Goal: Task Accomplishment & Management: Use online tool/utility

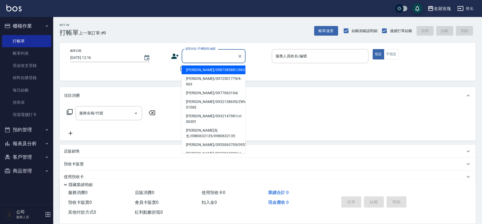
click at [204, 51] on div "顧客姓名/手機號碼/編號 顧客姓名/手機號碼/編號" at bounding box center [214, 56] width 64 height 14
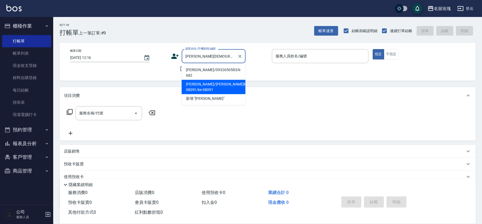
click at [208, 86] on li "[PERSON_NAME]/[PERSON_NAME]ke-08091/ke-08091" at bounding box center [214, 87] width 64 height 14
type input "[PERSON_NAME]/[PERSON_NAME]ke-08091/ke-08091"
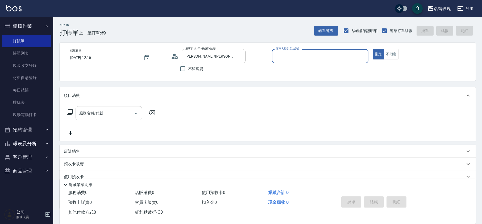
type input "[PERSON_NAME]-5"
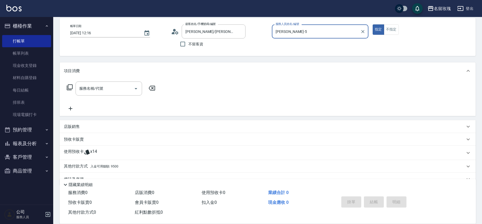
scroll to position [36, 0]
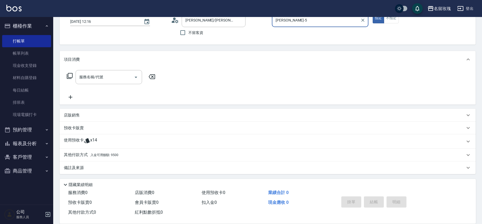
click at [98, 140] on div "使用預收卡 x14" at bounding box center [264, 142] width 401 height 8
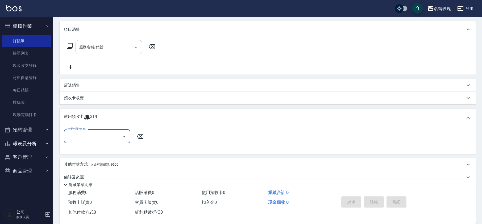
scroll to position [74, 0]
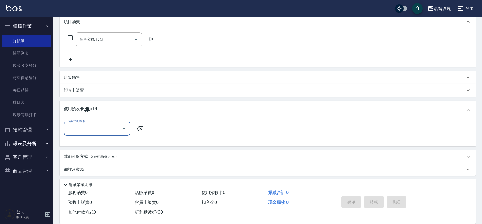
click at [126, 132] on button "Open" at bounding box center [124, 129] width 9 height 9
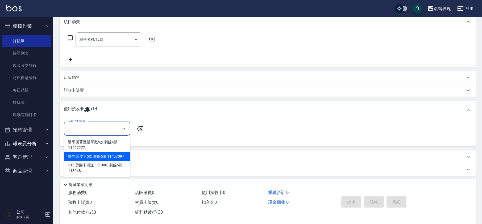
click at [108, 156] on div "醫學頭皮卡5次 剩餘5張 11407097" at bounding box center [97, 156] width 66 height 9
type input "醫學頭皮卡5次 11407097"
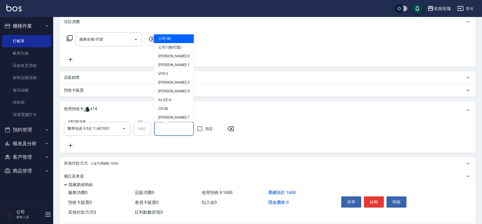
click at [163, 129] on input "頭皮-1" at bounding box center [173, 128] width 35 height 9
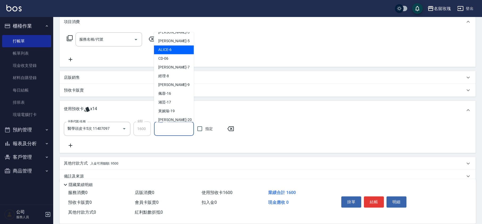
scroll to position [99, 0]
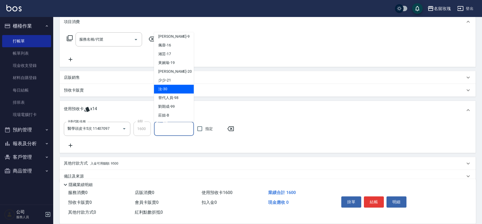
click at [168, 86] on div "汝 -30" at bounding box center [174, 89] width 40 height 9
type input "汝-30"
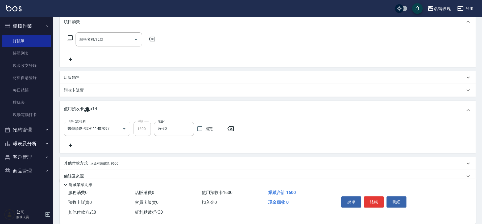
click at [68, 147] on icon at bounding box center [70, 146] width 13 height 6
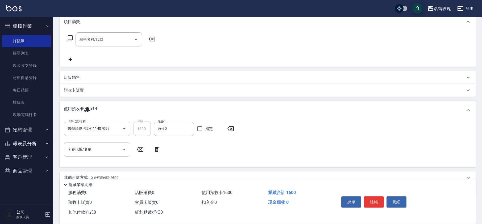
click at [122, 150] on icon "Open" at bounding box center [124, 149] width 6 height 6
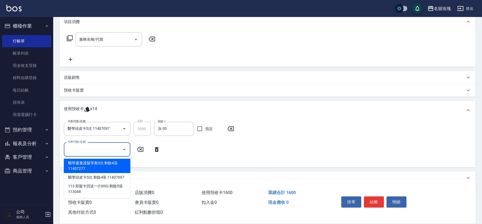
click at [113, 167] on div "醫學蘆薈護髮單敷5次 剩餘4張 11407277" at bounding box center [97, 166] width 66 height 14
type input "醫學蘆薈護髮單敷5次 11407277"
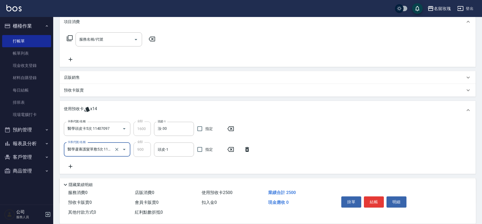
click at [165, 148] on div "頭皮-1 頭皮-1" at bounding box center [174, 150] width 40 height 14
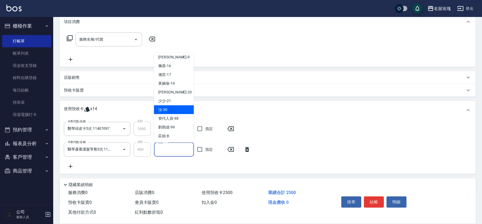
click at [172, 108] on div "汝 -30" at bounding box center [174, 110] width 40 height 9
type input "汝-30"
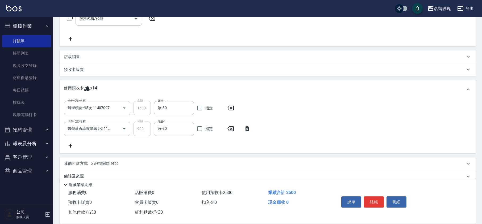
scroll to position [103, 0]
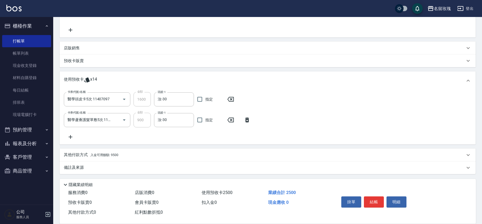
click at [142, 140] on div "卡券代號/名稱 醫學頭皮卡5次 11407097 卡券代號/名稱 金額 1600 金額 頭皮-1 汝-30 頭皮-1 指定 卡券代號/名稱 醫學蘆薈護髮單敷5…" at bounding box center [268, 117] width 416 height 54
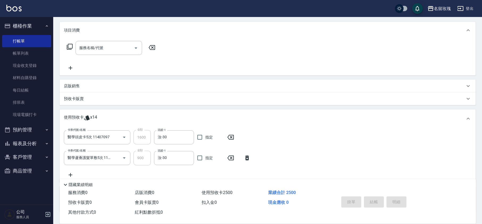
type input "[DATE] 13:09"
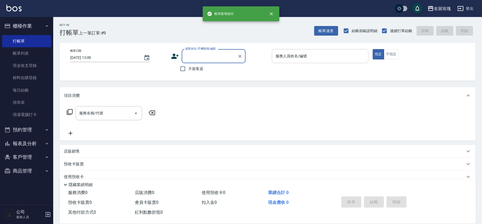
scroll to position [0, 0]
click at [205, 54] on input "顧客姓名/手機號碼/編號" at bounding box center [209, 56] width 51 height 9
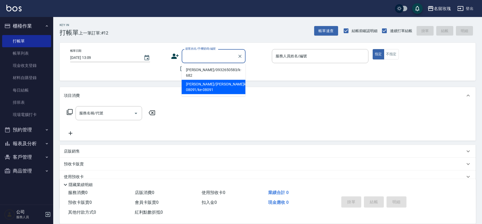
click at [205, 86] on li "[PERSON_NAME]/[PERSON_NAME]ke-08091/ke-08091" at bounding box center [214, 87] width 64 height 14
type input "[PERSON_NAME]/[PERSON_NAME]ke-08091/ke-08091"
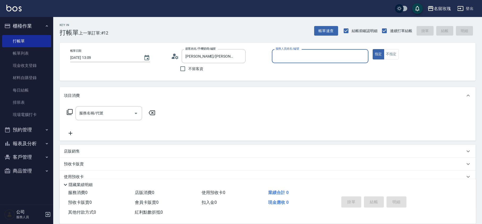
type input "[PERSON_NAME]-5"
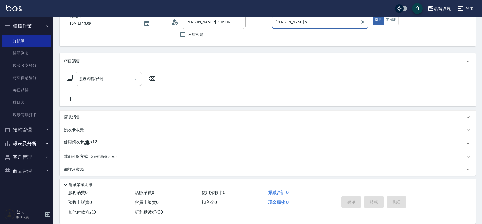
scroll to position [36, 0]
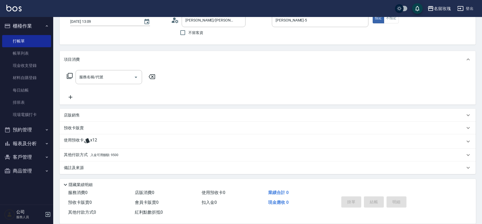
click at [103, 139] on div "使用預收卡 x12" at bounding box center [264, 142] width 401 height 8
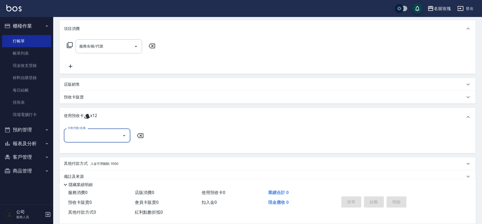
scroll to position [69, 0]
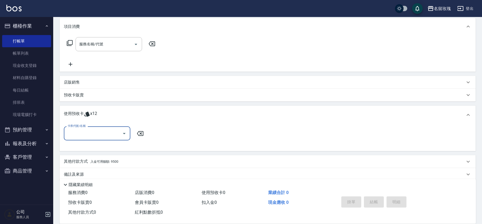
click at [122, 135] on icon "Open" at bounding box center [124, 134] width 6 height 6
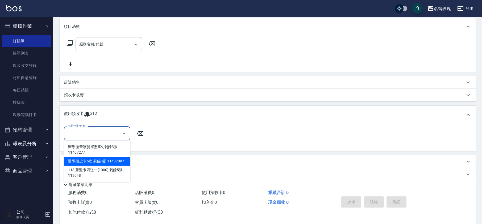
click at [106, 160] on div "醫學頭皮卡5次 剩餘4張 11407097" at bounding box center [97, 161] width 66 height 9
type input "醫學頭皮卡5次 11407097"
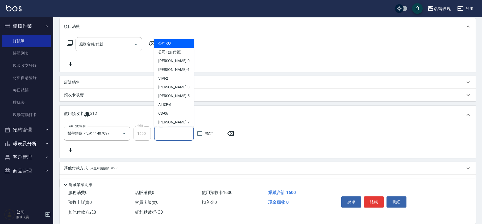
click at [179, 133] on input "頭皮-1" at bounding box center [173, 133] width 35 height 9
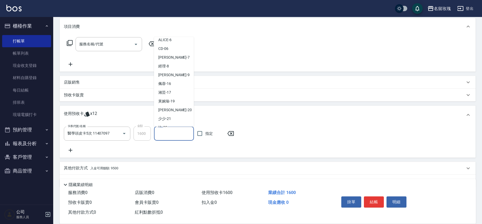
scroll to position [99, 0]
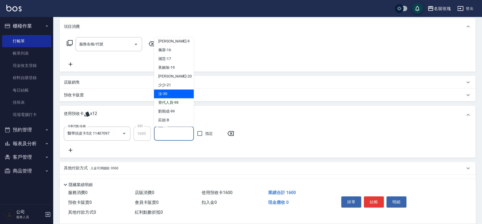
click at [171, 91] on div "汝 -30" at bounding box center [174, 94] width 40 height 9
type input "汝-30"
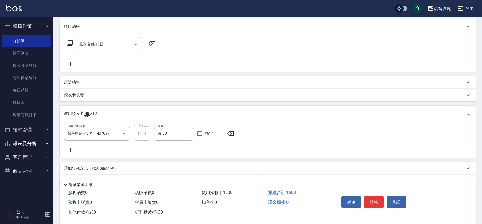
click at [73, 150] on icon at bounding box center [70, 150] width 13 height 6
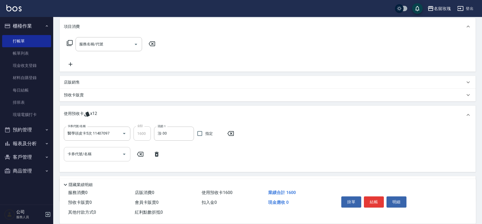
click at [126, 154] on icon "Open" at bounding box center [124, 154] width 6 height 6
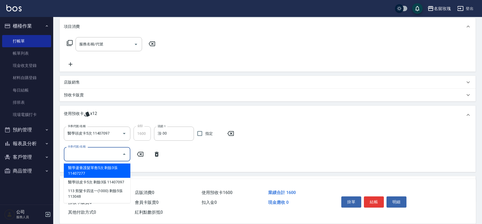
click at [97, 169] on div "醫學蘆薈護髮單敷5次 剩餘3張 11407277" at bounding box center [97, 171] width 66 height 14
type input "醫學蘆薈護髮單敷5次 11407277"
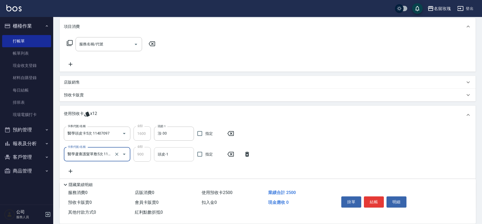
click at [166, 155] on input "頭皮-1" at bounding box center [173, 154] width 35 height 9
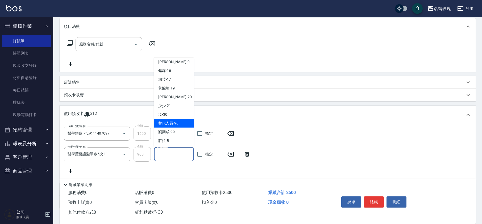
click at [166, 114] on span "汝 -30" at bounding box center [162, 115] width 9 height 6
type input "汝-30"
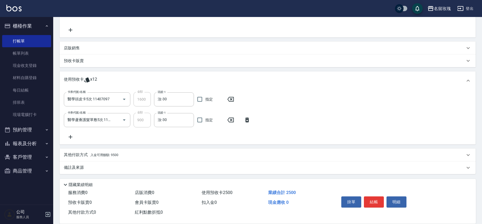
click at [81, 164] on div "備註及來源" at bounding box center [268, 168] width 416 height 13
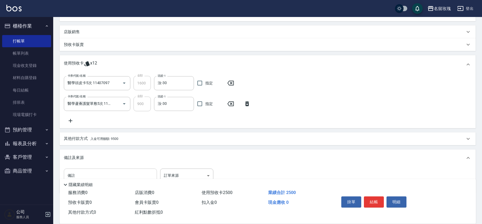
scroll to position [136, 0]
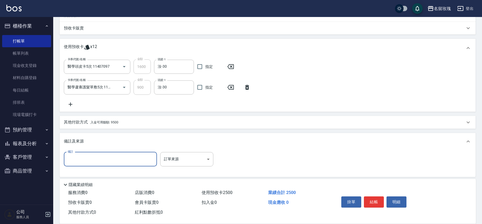
click at [90, 161] on input "備註" at bounding box center [110, 159] width 93 height 14
type input "老公"
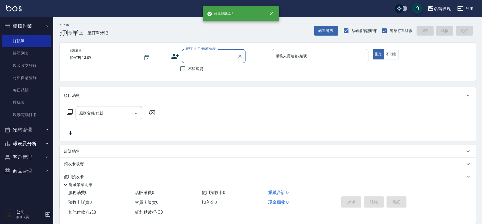
scroll to position [0, 0]
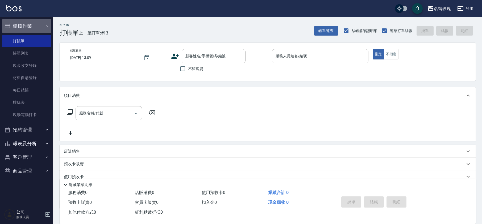
click at [18, 23] on button "櫃檯作業" at bounding box center [26, 26] width 49 height 14
